Goal: Check status

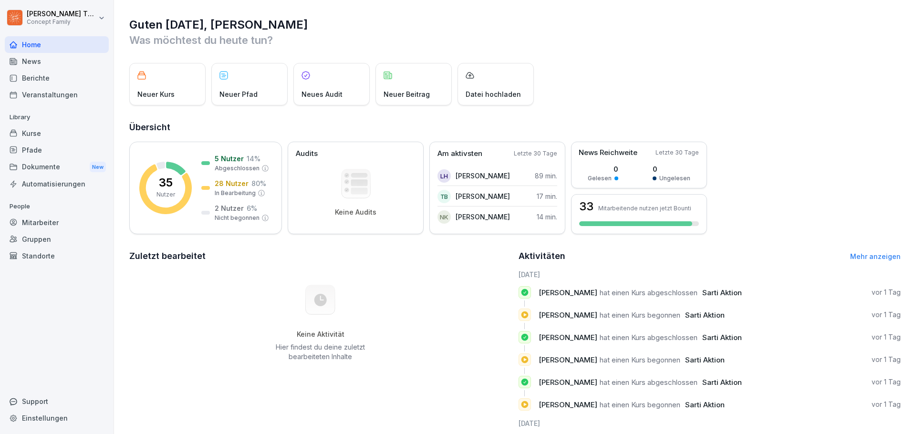
click at [38, 77] on div "Berichte" at bounding box center [57, 78] width 104 height 17
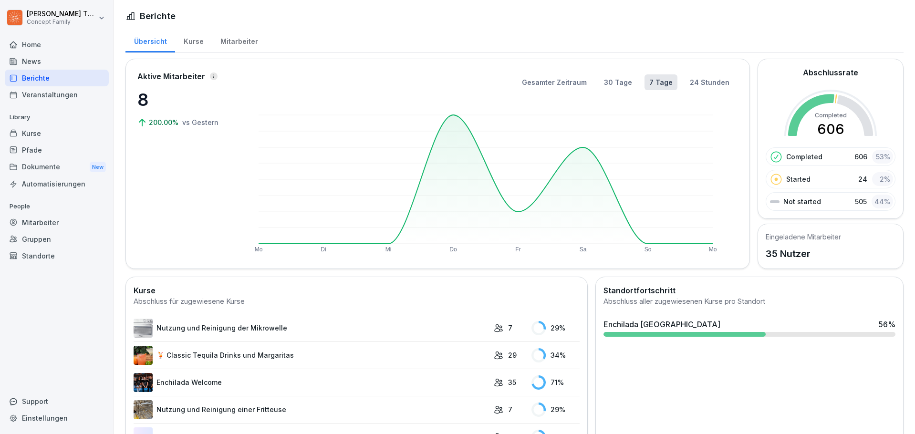
click at [195, 43] on div "Kurse" at bounding box center [193, 40] width 37 height 24
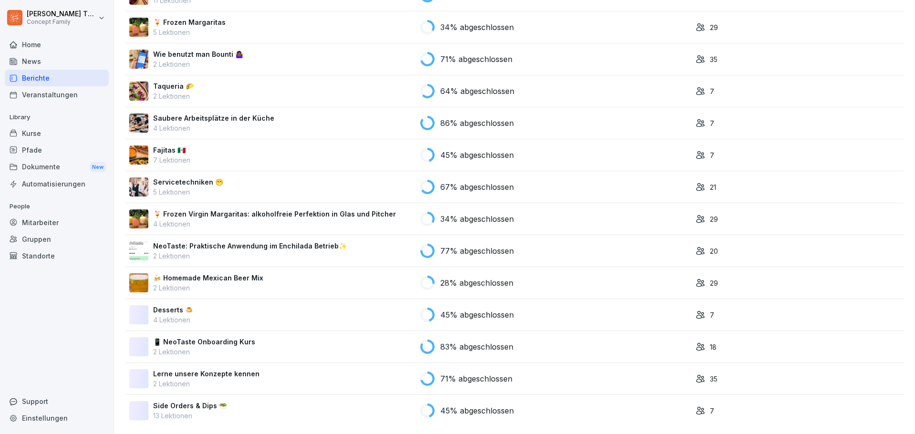
scroll to position [1432, 0]
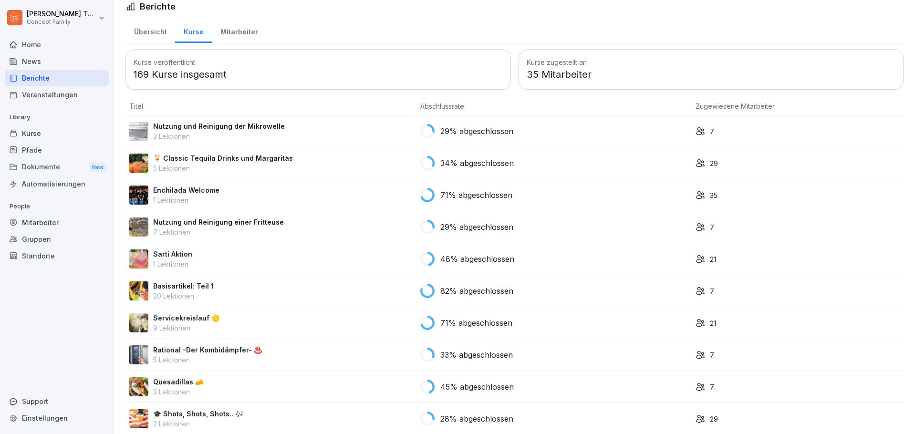
click at [484, 249] on td "48% abgeschlossen" at bounding box center [554, 259] width 275 height 32
